Goal: Check status

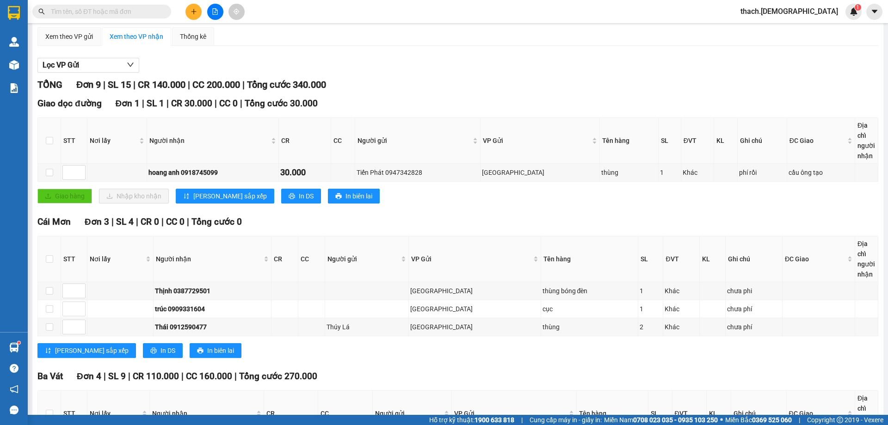
scroll to position [185, 0]
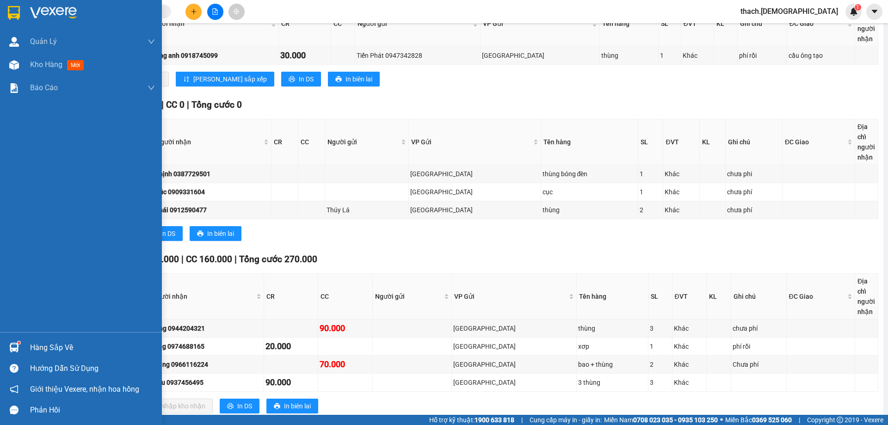
click at [39, 348] on div "Hàng sắp về" at bounding box center [92, 348] width 125 height 14
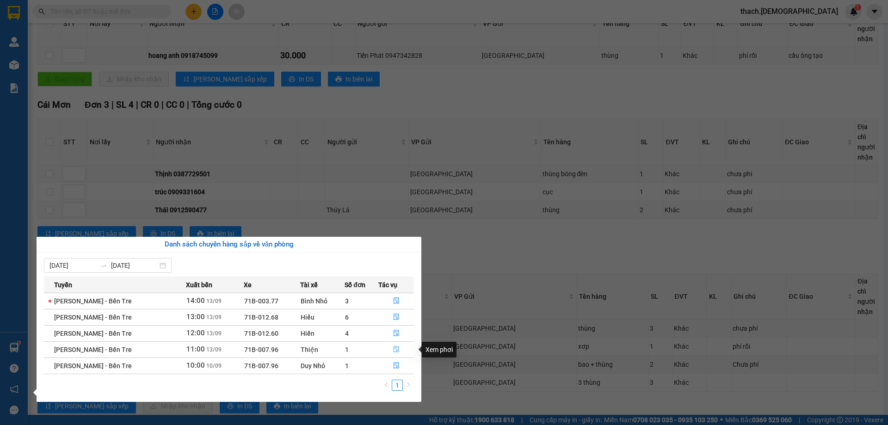
click at [396, 349] on icon "file-done" at bounding box center [396, 349] width 6 height 6
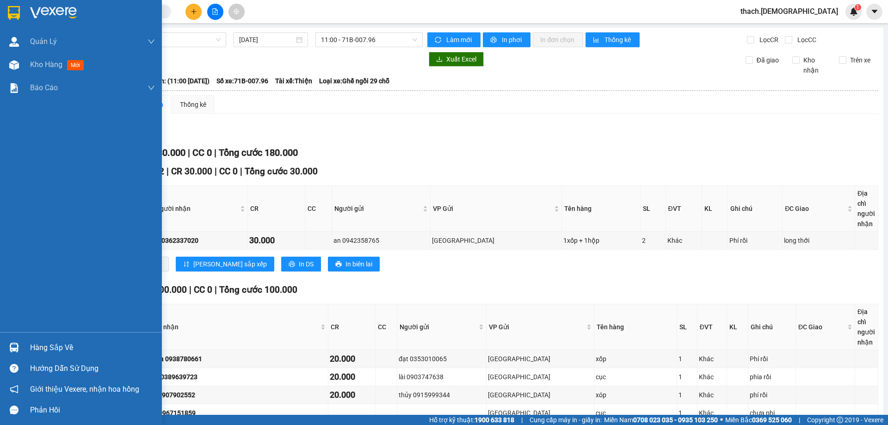
click at [46, 349] on div "Hàng sắp về" at bounding box center [92, 348] width 125 height 14
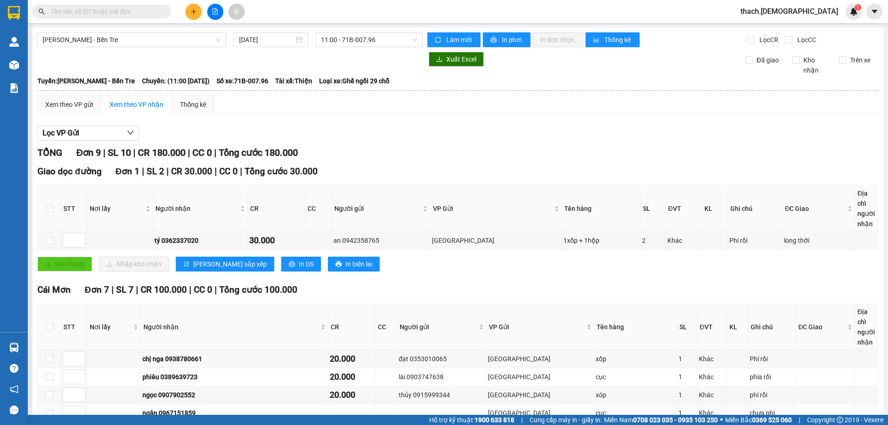
click at [73, 406] on section "Kết quả tìm kiếm ( 0 ) Bộ lọc No Data thach.bahai 1 Quản Lý Quản lý khách hàng …" at bounding box center [444, 212] width 888 height 425
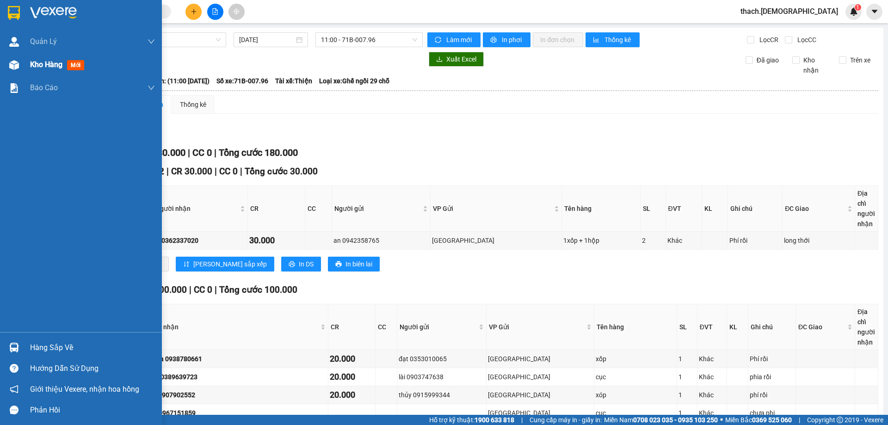
click at [45, 65] on span "Kho hàng" at bounding box center [46, 64] width 32 height 9
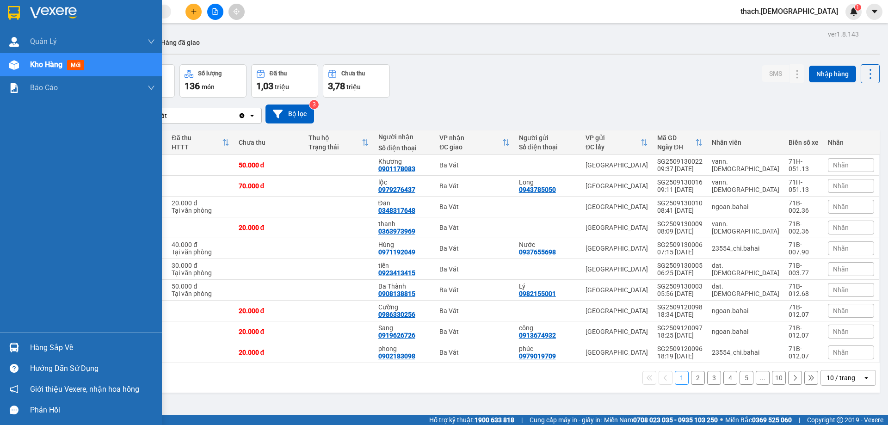
click at [43, 343] on div "Hàng sắp về" at bounding box center [92, 348] width 125 height 14
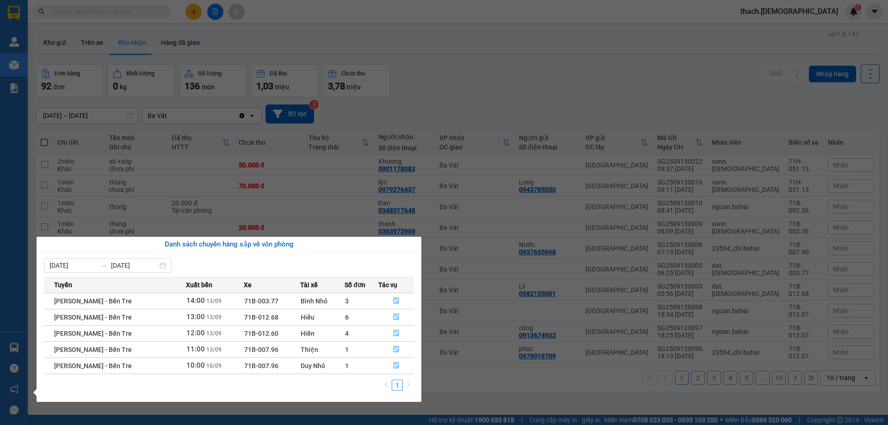
click at [478, 406] on section "Kết quả tìm kiếm ( 0 ) Bộ lọc No Data thach.bahai 1 Quản Lý Quản lý khách hàng …" at bounding box center [444, 212] width 888 height 425
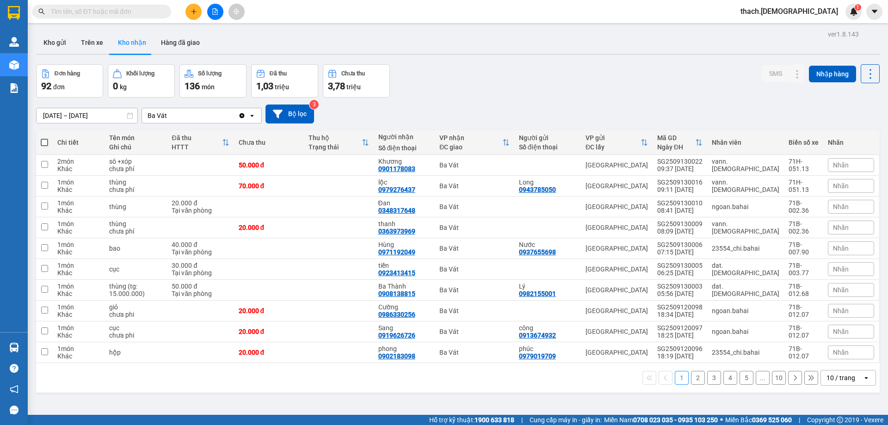
click at [691, 380] on button "2" at bounding box center [698, 378] width 14 height 14
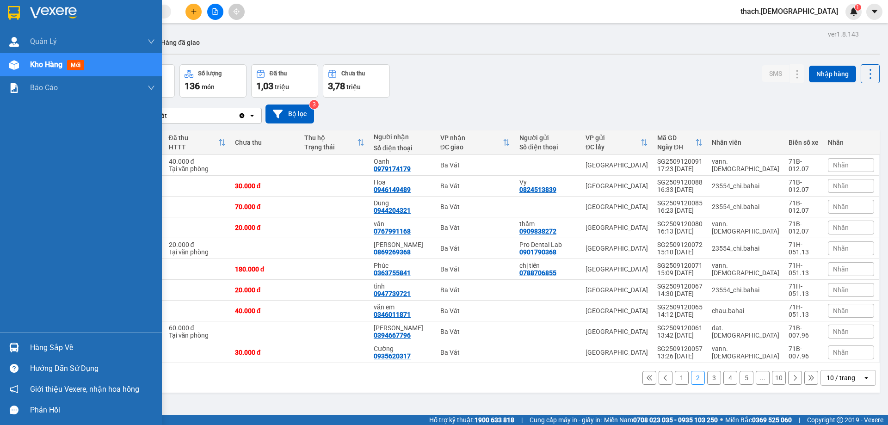
click at [49, 343] on div "Hàng sắp về" at bounding box center [92, 348] width 125 height 14
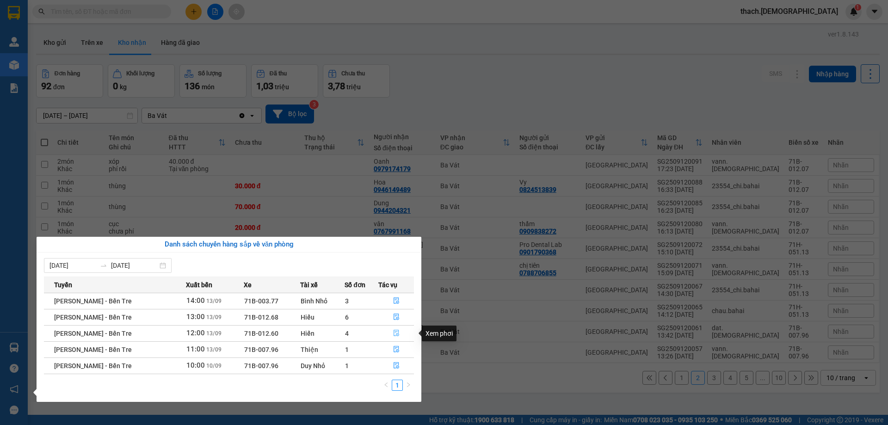
click at [397, 334] on icon "file-done" at bounding box center [396, 333] width 6 height 6
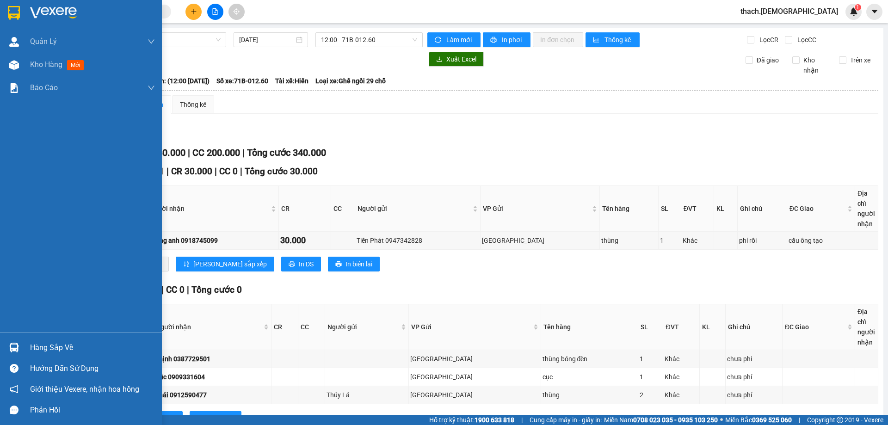
drag, startPoint x: 42, startPoint y: 350, endPoint x: 50, endPoint y: 354, distance: 9.3
click at [43, 350] on div "Hàng sắp về" at bounding box center [92, 348] width 125 height 14
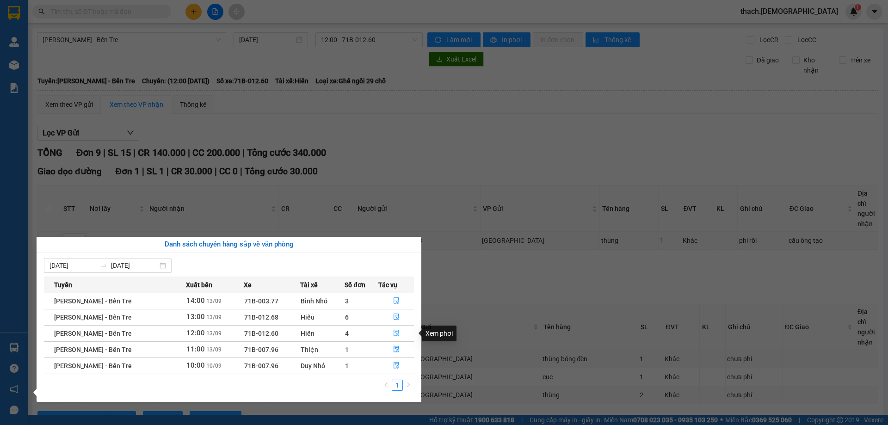
click at [395, 335] on icon "file-done" at bounding box center [396, 333] width 6 height 6
